Goal: Information Seeking & Learning: Learn about a topic

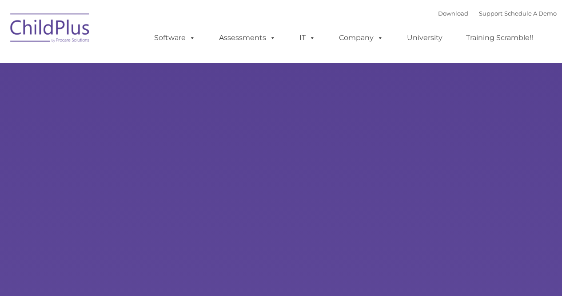
type input ""
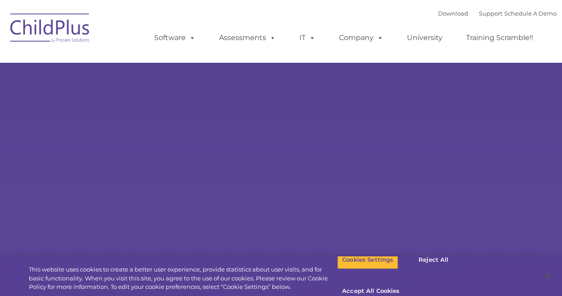
select select "MEDIUM"
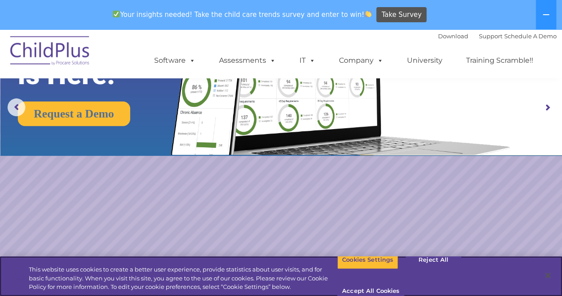
scroll to position [102, 0]
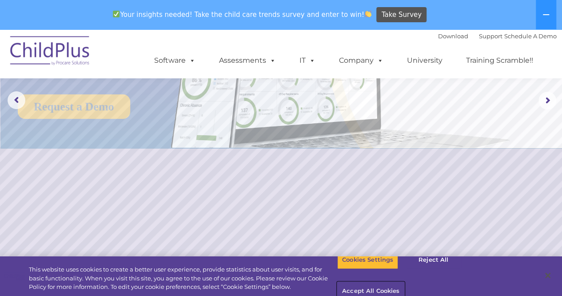
click at [405, 282] on button "Accept All Cookies" at bounding box center [370, 291] width 67 height 19
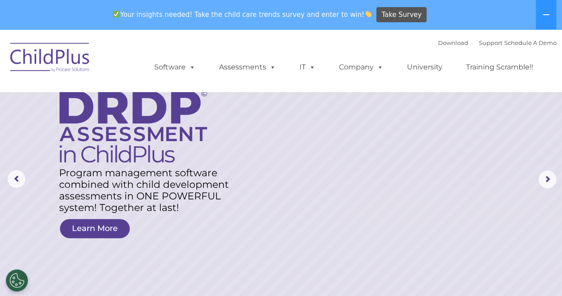
scroll to position [29, 0]
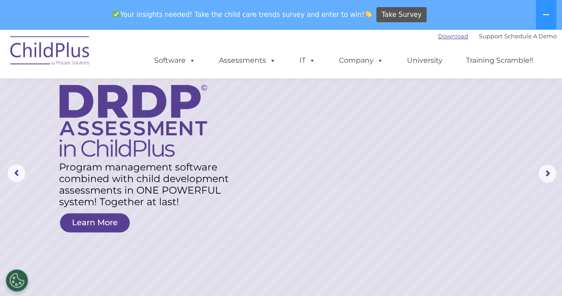
click at [438, 38] on link "Download" at bounding box center [453, 35] width 30 height 7
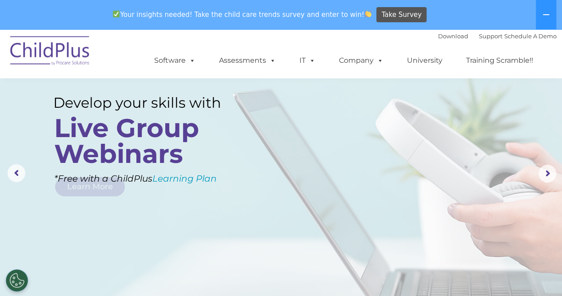
click at [292, 115] on rs-layer at bounding box center [281, 173] width 562 height 347
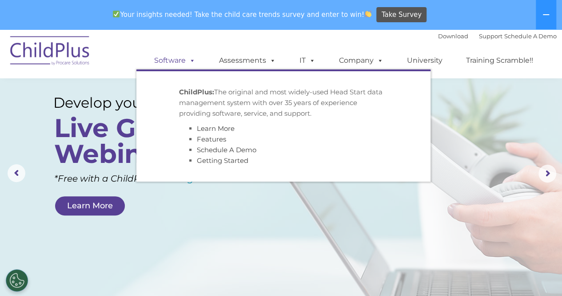
click at [192, 63] on span at bounding box center [191, 60] width 10 height 8
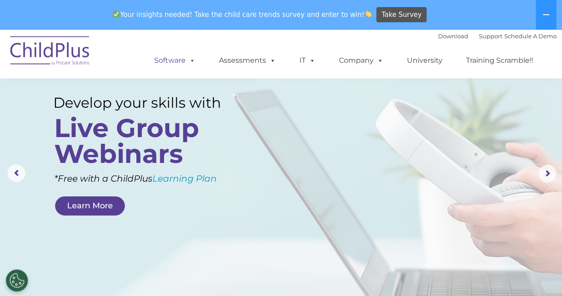
click at [192, 63] on span at bounding box center [191, 60] width 10 height 8
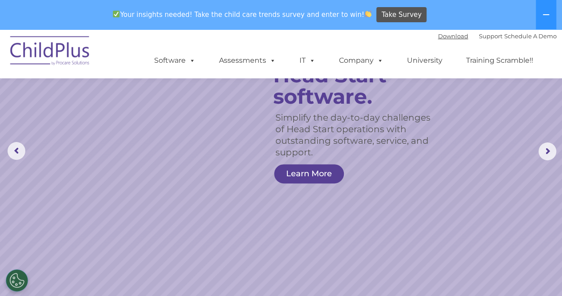
scroll to position [0, 0]
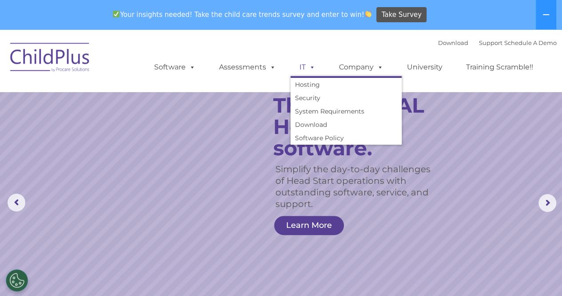
click at [311, 68] on span at bounding box center [311, 67] width 10 height 8
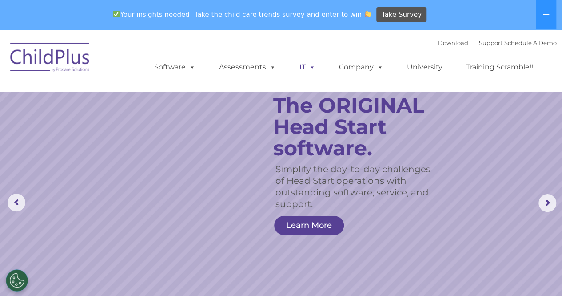
click at [311, 68] on span at bounding box center [311, 67] width 10 height 8
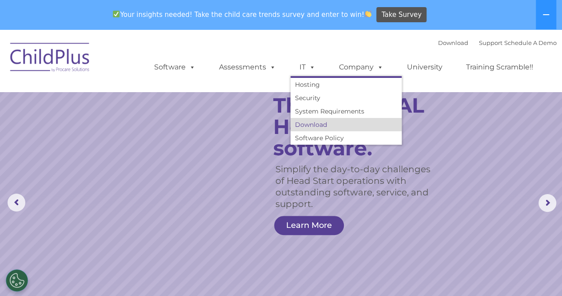
click at [309, 124] on link "Download" at bounding box center [346, 124] width 111 height 13
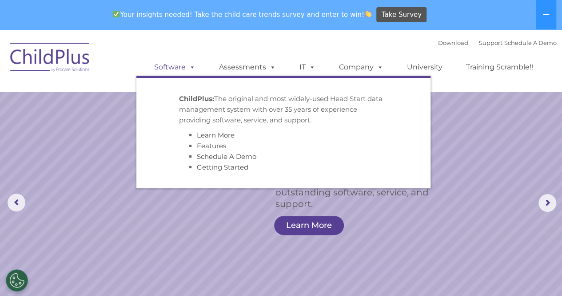
click at [194, 68] on span at bounding box center [191, 67] width 10 height 8
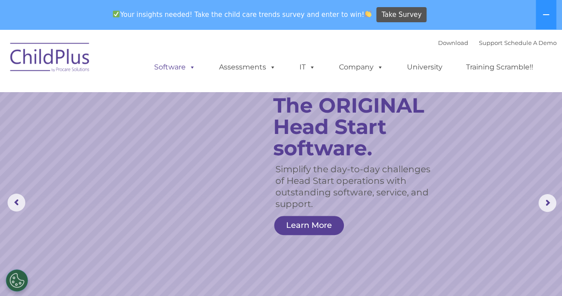
click at [190, 68] on span at bounding box center [191, 67] width 10 height 8
click at [543, 16] on icon at bounding box center [546, 14] width 7 height 7
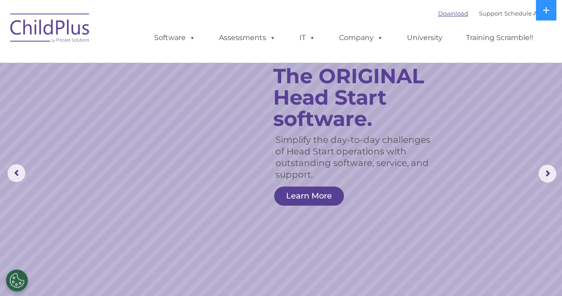
click at [442, 17] on link "Download" at bounding box center [453, 13] width 30 height 7
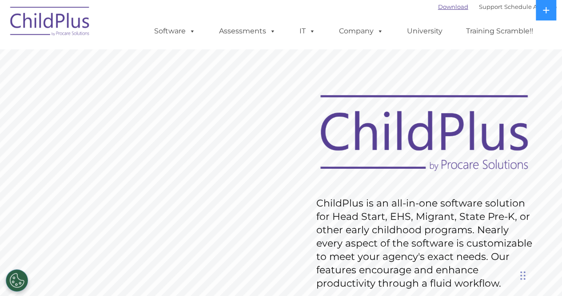
click at [445, 8] on link "Download" at bounding box center [453, 6] width 30 height 7
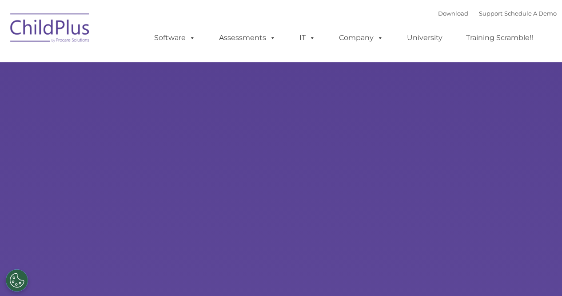
type input ""
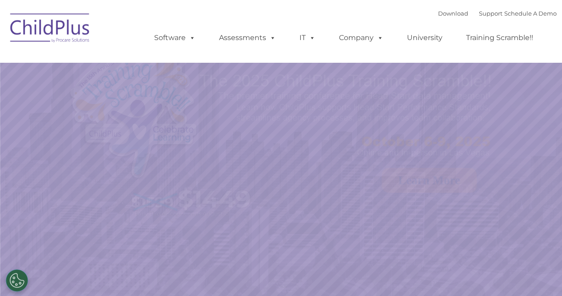
select select "MEDIUM"
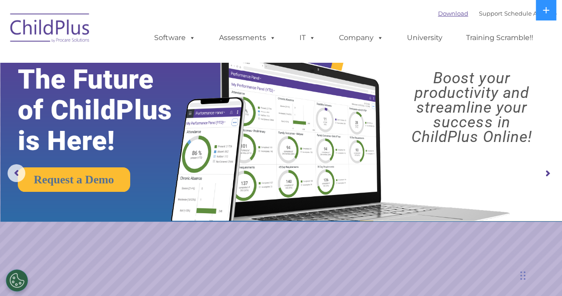
click at [438, 15] on link "Download" at bounding box center [453, 13] width 30 height 7
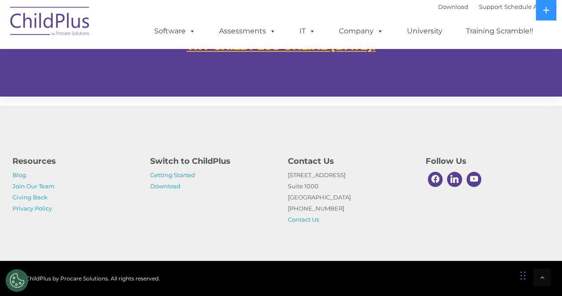
scroll to position [593, 0]
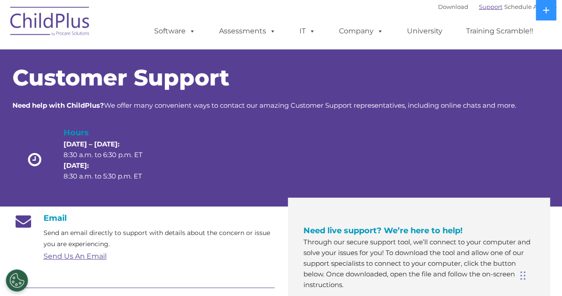
click at [479, 9] on link "Support" at bounding box center [491, 6] width 24 height 7
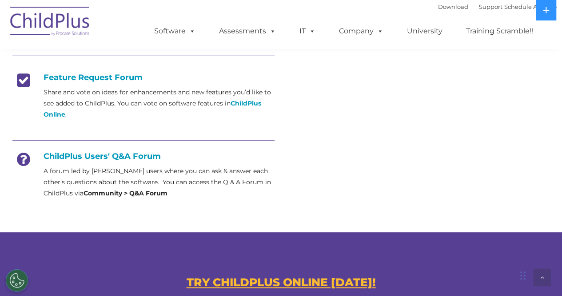
scroll to position [354, 0]
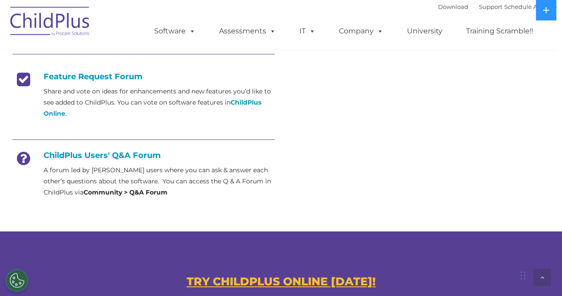
click at [133, 156] on h4 "ChildPlus Users' Q&A Forum" at bounding box center [143, 155] width 262 height 10
click at [107, 192] on strong "Community > Q&A Forum" at bounding box center [126, 192] width 84 height 8
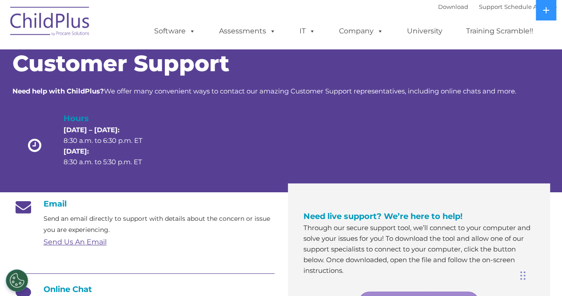
scroll to position [0, 0]
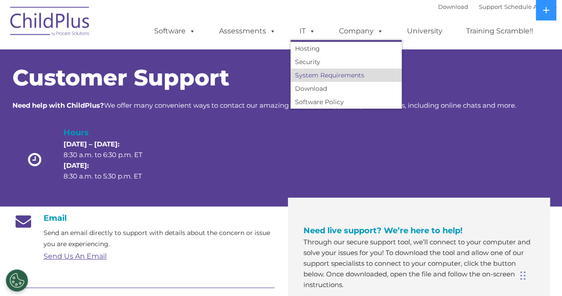
click at [309, 74] on link "System Requirements" at bounding box center [346, 74] width 111 height 13
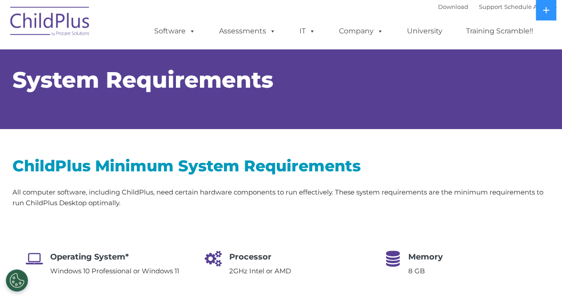
select select "MEDIUM"
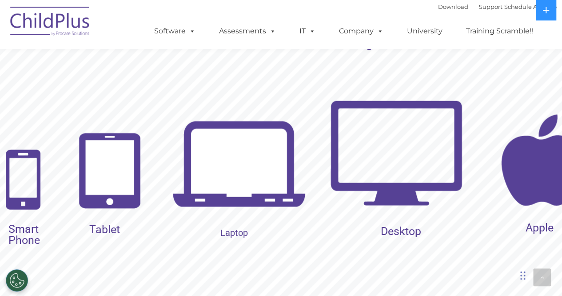
scroll to position [917, 0]
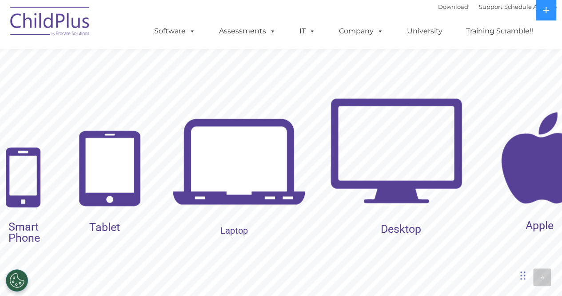
click at [212, 191] on img at bounding box center [238, 163] width 133 height 133
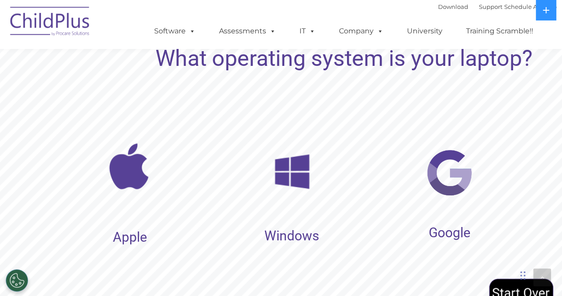
click at [282, 176] on img at bounding box center [292, 172] width 58 height 58
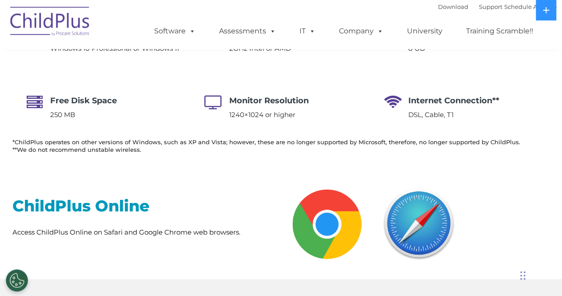
scroll to position [0, 0]
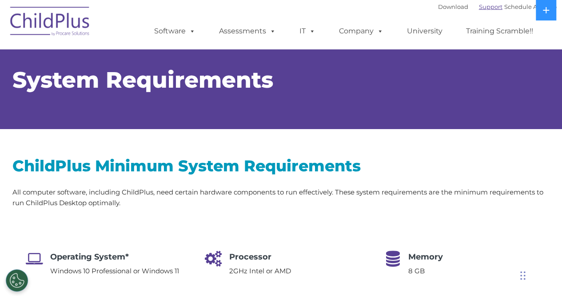
click at [479, 7] on link "Support" at bounding box center [491, 6] width 24 height 7
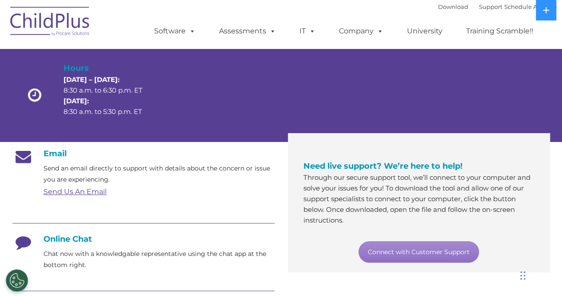
scroll to position [69, 0]
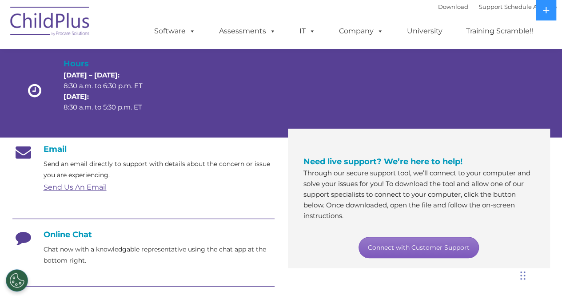
click at [392, 242] on link "Connect with Customer Support" at bounding box center [419, 247] width 120 height 21
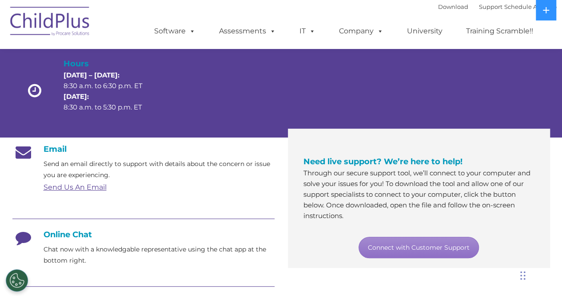
click at [88, 228] on div at bounding box center [143, 219] width 262 height 20
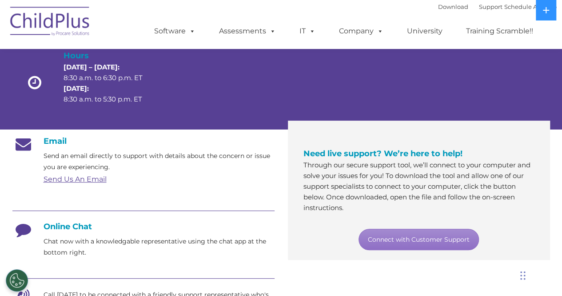
scroll to position [69, 0]
